Goal: Subscribe to service/newsletter: Subscribe to service/newsletter

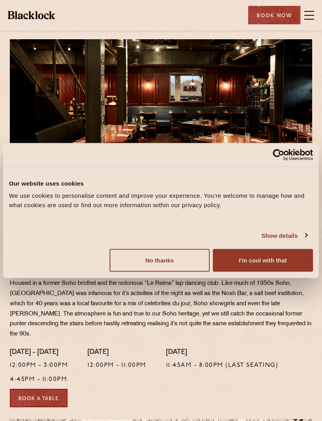
click at [270, 264] on button "I'm cool with that" at bounding box center [263, 260] width 100 height 23
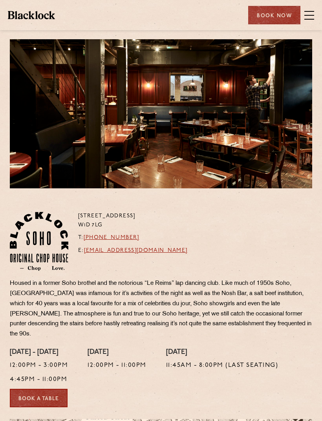
click at [308, 16] on span at bounding box center [309, 15] width 10 height 12
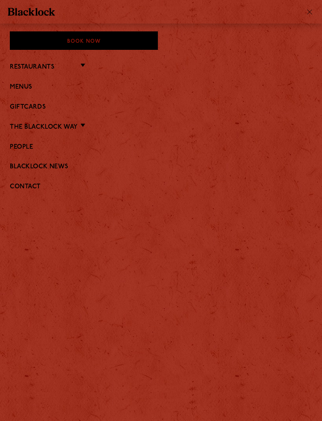
click at [29, 86] on link "Menus" at bounding box center [161, 87] width 302 height 7
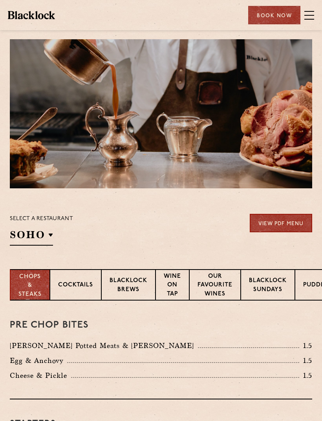
click at [282, 220] on link "View PDF Menu" at bounding box center [281, 223] width 62 height 18
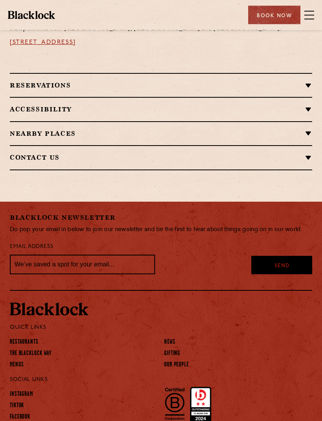
scroll to position [608, 0]
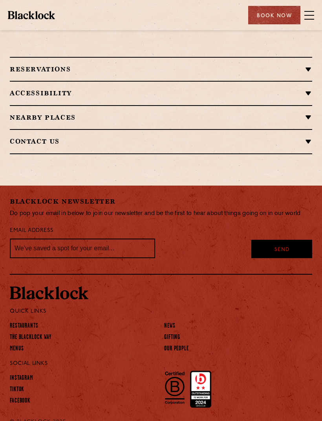
click at [47, 239] on input "text" at bounding box center [82, 249] width 145 height 20
type input "[EMAIL_ADDRESS][DOMAIN_NAME]"
click at [292, 240] on div "Send" at bounding box center [281, 249] width 61 height 18
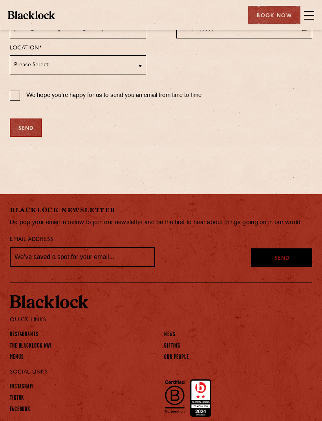
scroll to position [295, 0]
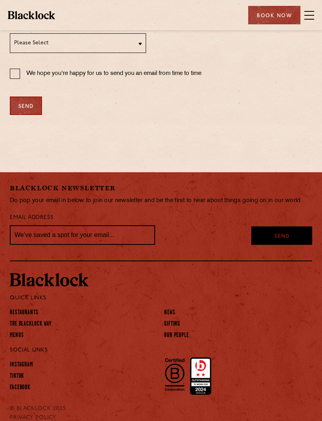
click at [31, 364] on link "Instagram" at bounding box center [21, 365] width 23 height 8
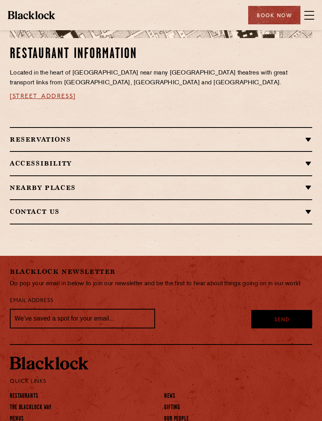
scroll to position [538, 0]
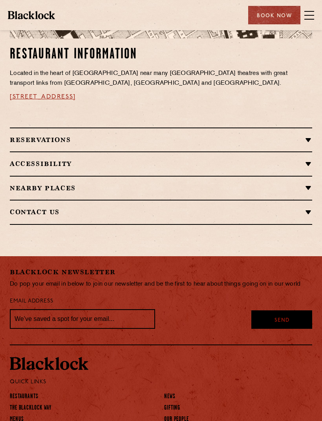
click at [307, 136] on h2 "Reservations" at bounding box center [161, 139] width 302 height 7
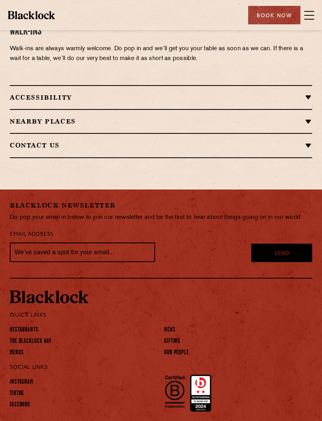
scroll to position [775, 0]
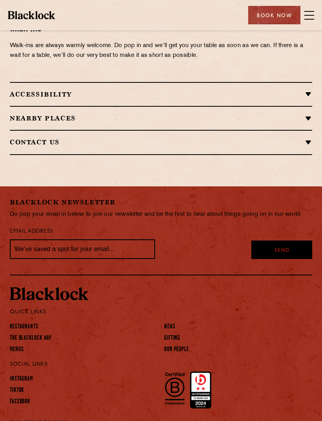
click at [172, 323] on link "News" at bounding box center [169, 327] width 11 height 8
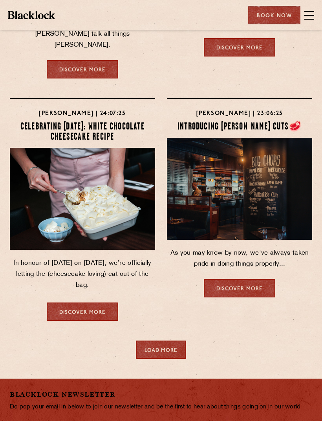
scroll to position [443, 0]
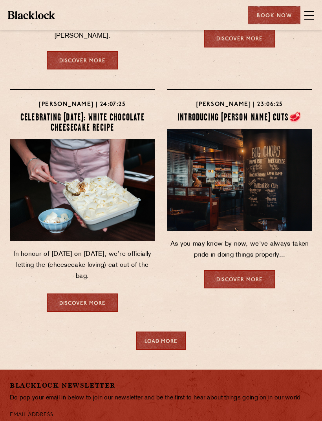
click at [260, 270] on link "Discover more" at bounding box center [239, 279] width 71 height 18
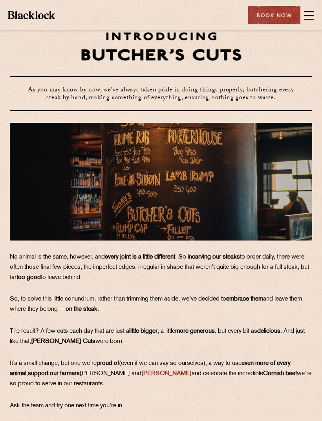
click at [313, 14] on span at bounding box center [309, 15] width 10 height 12
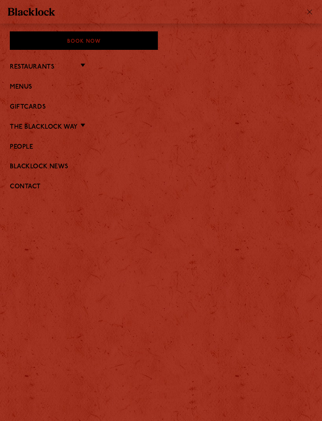
click at [82, 65] on li "Restaurants [GEOGRAPHIC_DATA] [GEOGRAPHIC_DATA] [GEOGRAPHIC_DATA] [GEOGRAPHIC_D…" at bounding box center [161, 67] width 302 height 10
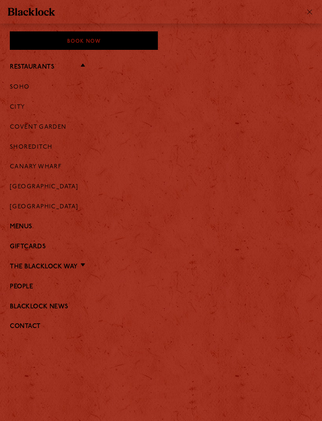
click at [27, 86] on link "Soho" at bounding box center [20, 87] width 20 height 7
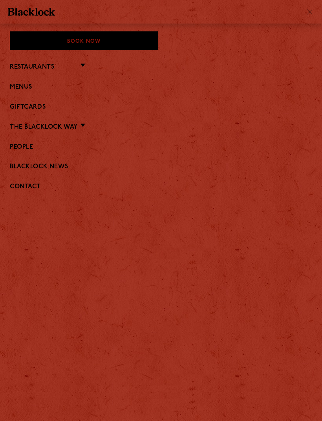
click at [75, 126] on link "The Blacklock Way" at bounding box center [44, 127] width 68 height 7
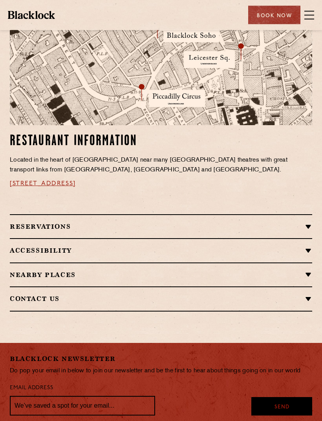
click at [309, 242] on div "Accessibility Situated in a basement, we do not have lift access however both C…" at bounding box center [161, 251] width 302 height 24
